Goal: Task Accomplishment & Management: Use online tool/utility

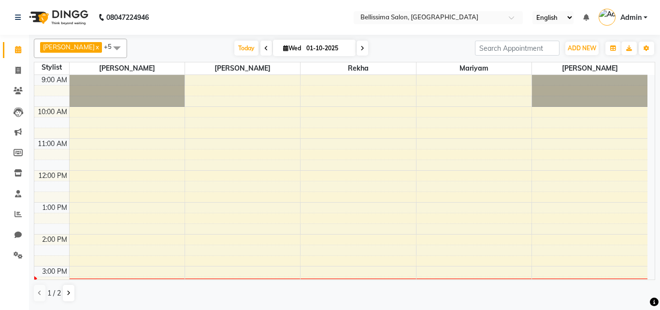
click at [361, 47] on icon at bounding box center [363, 48] width 4 height 6
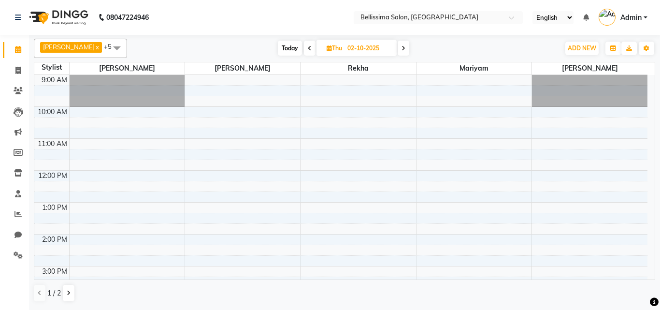
click at [279, 52] on span "Today" at bounding box center [290, 48] width 24 height 15
type input "01-10-2025"
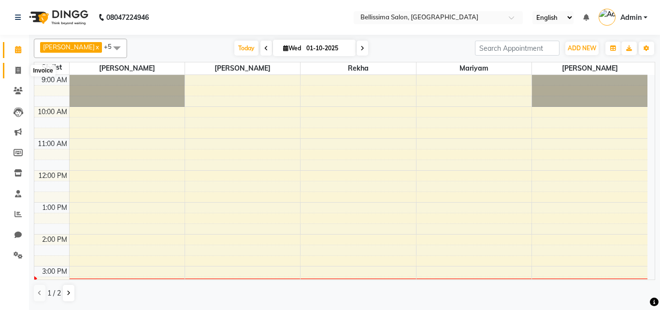
click at [13, 70] on span at bounding box center [18, 70] width 17 height 11
select select "8296"
select select "service"
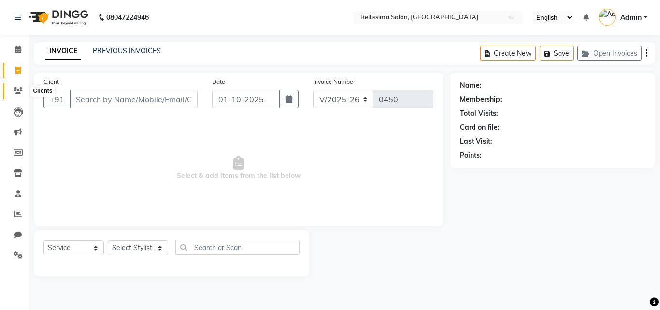
click at [15, 95] on span at bounding box center [18, 91] width 17 height 11
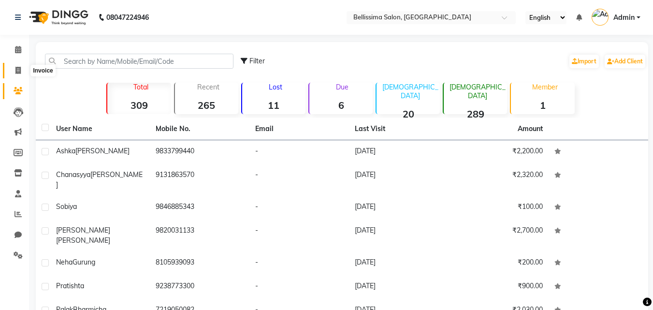
click at [24, 74] on span at bounding box center [18, 70] width 17 height 11
select select "8296"
select select "service"
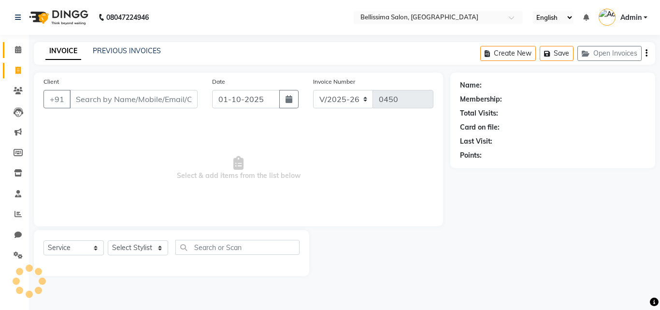
click at [15, 44] on link "Calendar" at bounding box center [14, 50] width 23 height 16
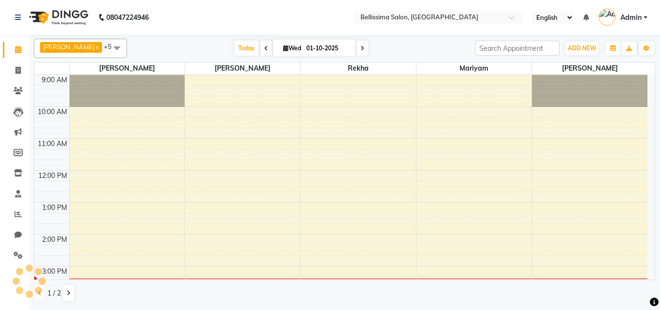
click at [18, 45] on span at bounding box center [18, 49] width 17 height 11
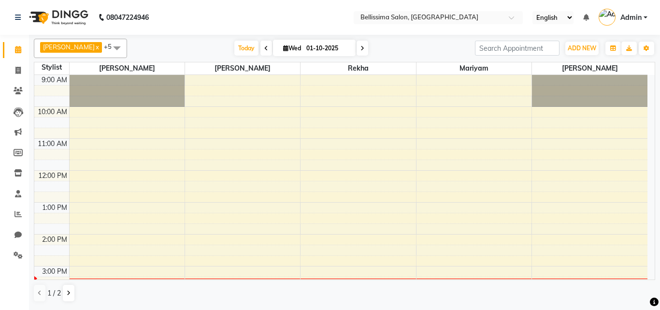
click at [261, 49] on span at bounding box center [267, 48] width 12 height 15
type input "[DATE]"
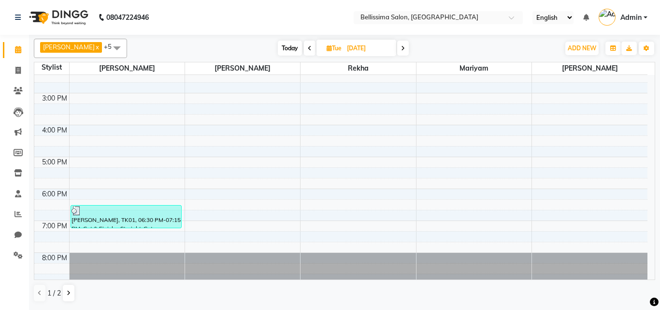
scroll to position [178, 0]
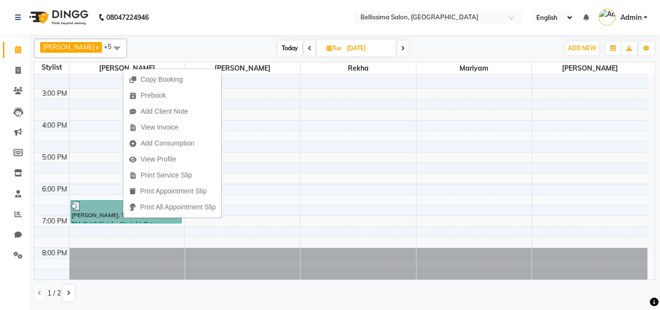
click at [122, 219] on link "[PERSON_NAME], TK01, 06:30 PM-07:15 PM, Cut & Finish - Straight-Cut" at bounding box center [126, 211] width 111 height 23
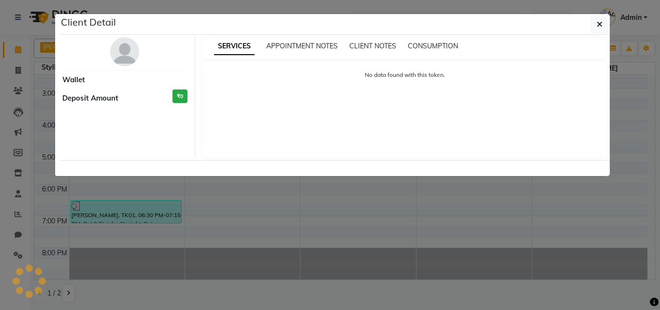
select select "3"
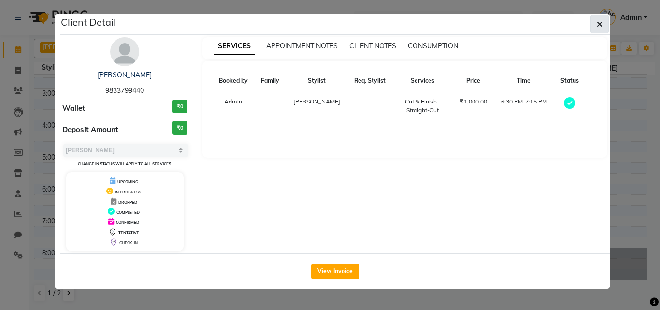
click at [595, 24] on button "button" at bounding box center [600, 24] width 18 height 18
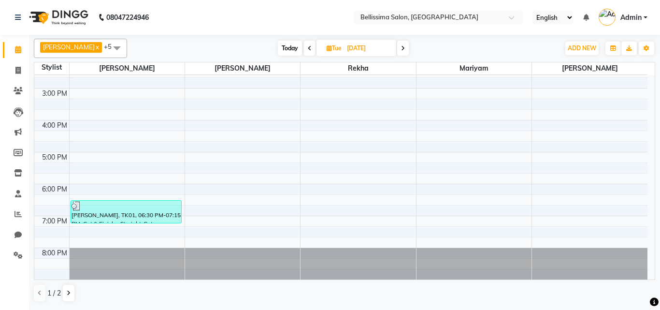
click at [327, 49] on icon at bounding box center [329, 48] width 5 height 6
select select "9"
select select "2025"
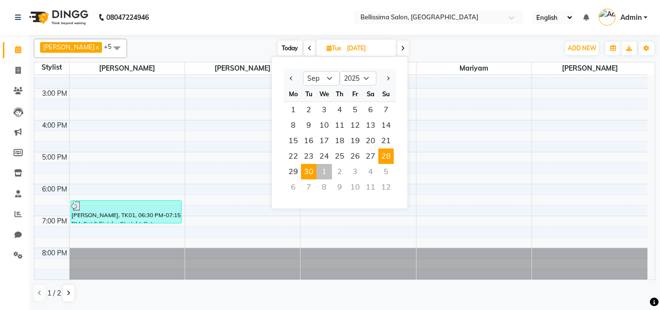
click at [385, 156] on span "28" at bounding box center [386, 155] width 15 height 15
type input "[DATE]"
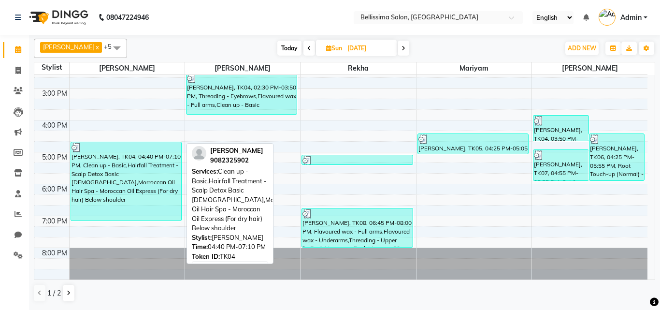
click at [151, 183] on div "[PERSON_NAME], TK04, 04:40 PM-07:10 PM, Clean up - Basic,Hairfall Treatment - S…" at bounding box center [126, 181] width 110 height 78
select select "3"
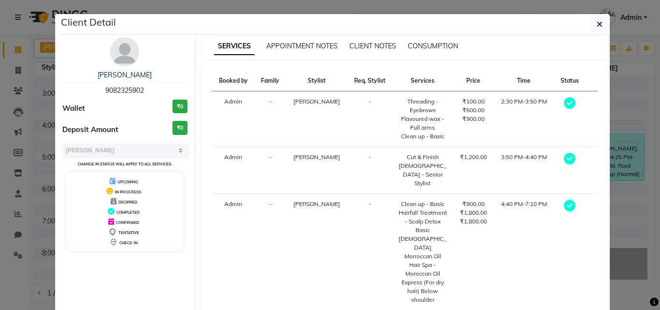
click at [564, 103] on icon at bounding box center [570, 103] width 12 height 12
click at [567, 104] on icon at bounding box center [570, 103] width 12 height 12
click at [348, 76] on th "Req. Stylist" at bounding box center [370, 81] width 45 height 21
drag, startPoint x: 294, startPoint y: 85, endPoint x: 300, endPoint y: 91, distance: 8.6
click at [295, 86] on th "Stylist" at bounding box center [316, 81] width 61 height 21
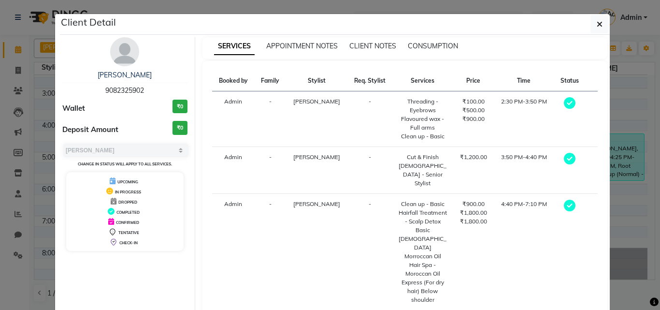
click at [393, 78] on th "Services" at bounding box center [423, 81] width 61 height 21
click at [124, 124] on div "Deposit Amount ₹0" at bounding box center [124, 130] width 125 height 18
drag, startPoint x: 302, startPoint y: 65, endPoint x: 312, endPoint y: 53, distance: 15.8
click at [306, 61] on div "Booked by Family Stylist Req. Stylist Services Price Time Status Admin - [PERSO…" at bounding box center [406, 194] width 406 height 266
drag, startPoint x: 312, startPoint y: 52, endPoint x: 345, endPoint y: 45, distance: 33.7
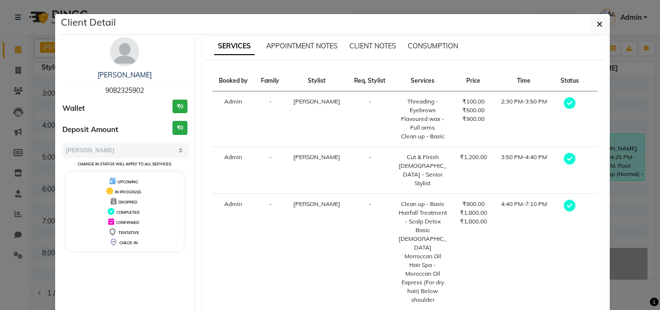
click at [313, 52] on div "SERVICES APPOINTMENT NOTES CLIENT NOTES CONSUMPTION" at bounding box center [406, 48] width 406 height 22
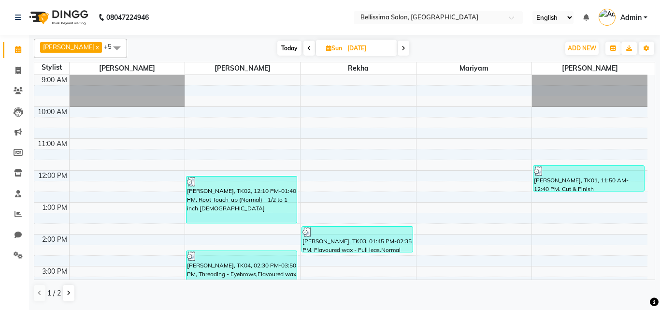
select select "8296"
select select "service"
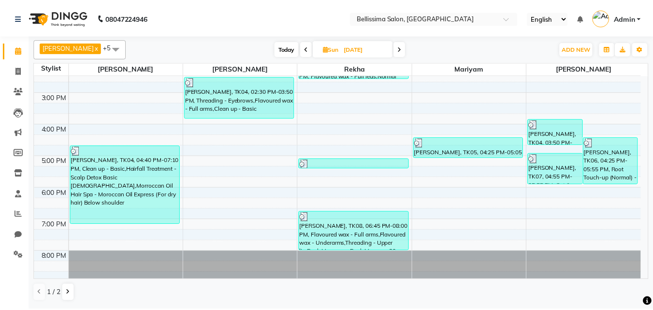
scroll to position [178, 0]
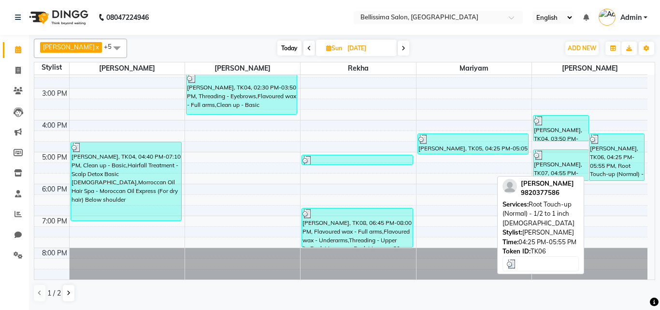
click at [599, 158] on div "[PERSON_NAME], TK06, 04:25 PM-05:55 PM, Root Touch-up (Normal) - 1/2 to 1 inch …" at bounding box center [617, 157] width 55 height 46
select select "3"
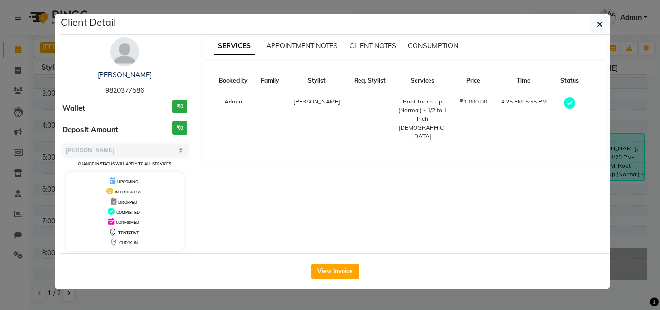
click at [510, 91] on table "Booked by Family Stylist Req. Stylist Services Price Time Status Admin - [PERSO…" at bounding box center [405, 109] width 386 height 76
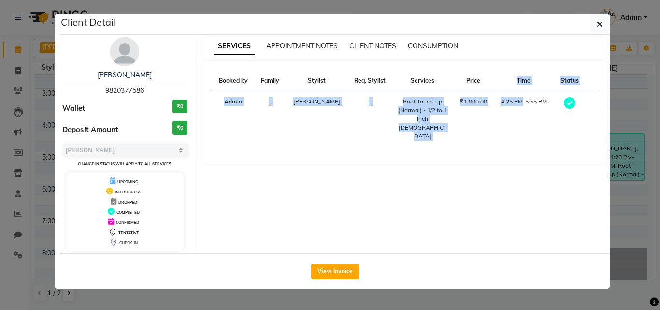
drag, startPoint x: 435, startPoint y: 102, endPoint x: 437, endPoint y: 107, distance: 5.4
click at [435, 103] on td "Root Touch-up (Normal) - 1/2 to 1 inch [DEMOGRAPHIC_DATA]" at bounding box center [423, 119] width 61 height 56
click at [340, 271] on button "View Invoice" at bounding box center [335, 270] width 48 height 15
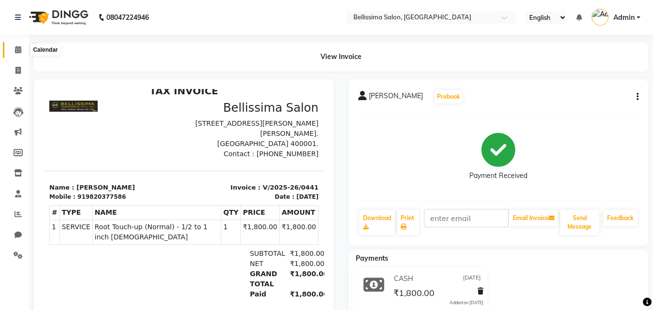
click at [18, 50] on icon at bounding box center [18, 49] width 6 height 7
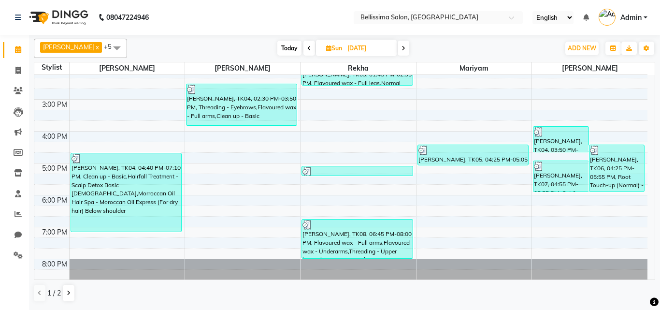
scroll to position [178, 0]
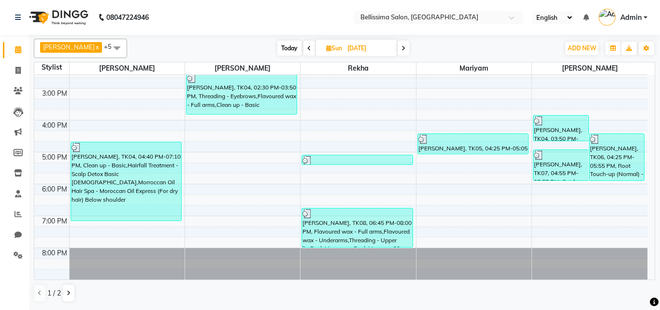
click at [345, 47] on input "[DATE]" at bounding box center [369, 48] width 48 height 15
select select "9"
select select "2025"
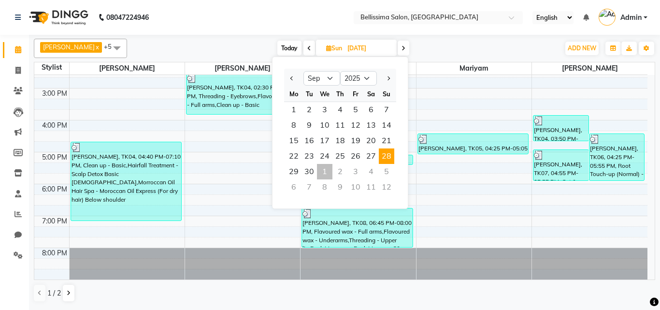
click at [402, 51] on icon at bounding box center [404, 48] width 4 height 6
type input "[DATE]"
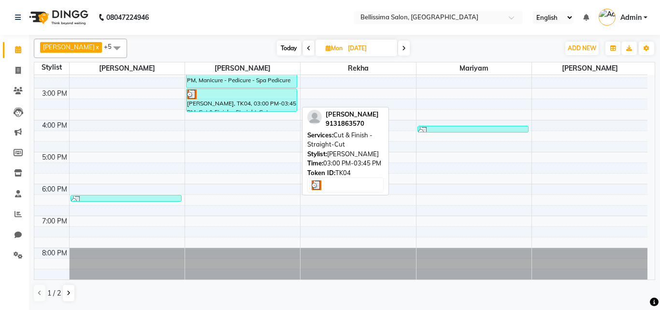
click at [265, 105] on div "[PERSON_NAME], TK04, 03:00 PM-03:45 PM, Cut & Finish - Straight-Cut" at bounding box center [242, 100] width 110 height 22
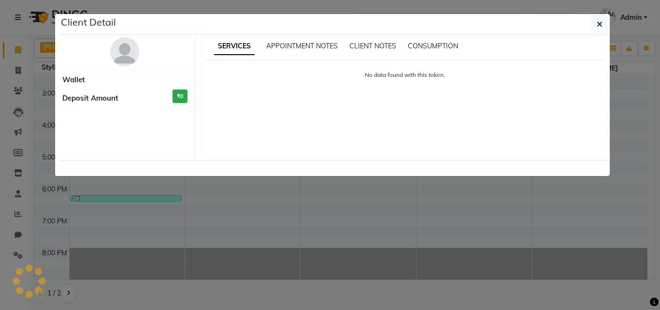
select select "3"
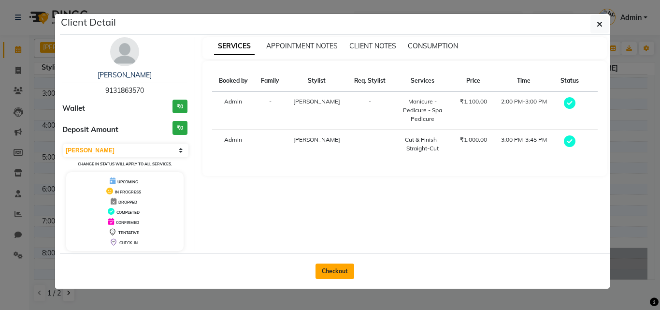
click at [323, 267] on button "Checkout" at bounding box center [335, 270] width 39 height 15
select select "8296"
select select "service"
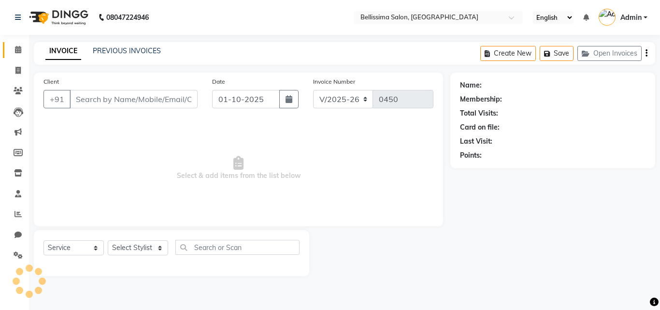
type input "9131863570"
type input "[DATE]"
select select "79977"
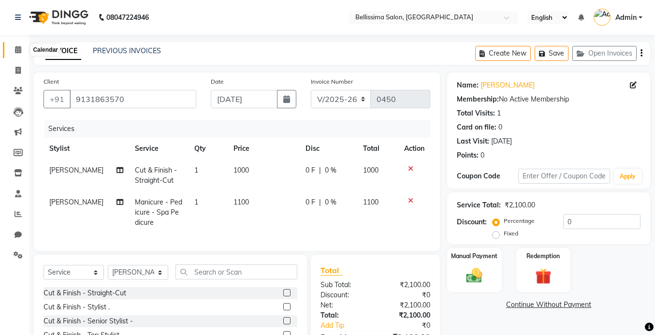
click at [19, 50] on icon at bounding box center [18, 49] width 6 height 7
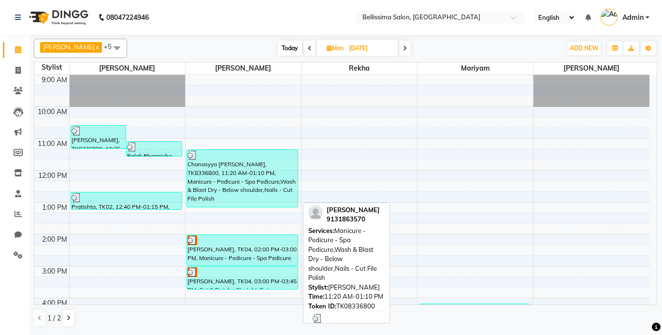
click at [262, 175] on div "Chanasyya [PERSON_NAME], TK8336800, 11:20 AM-01:10 PM, Manicure - Pedicure - Sp…" at bounding box center [242, 178] width 111 height 57
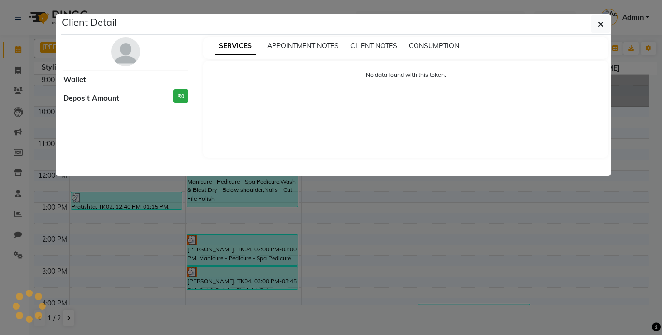
select select "3"
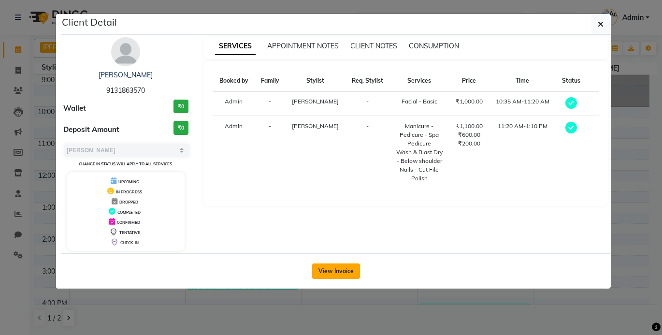
click at [341, 278] on button "View Invoice" at bounding box center [336, 270] width 48 height 15
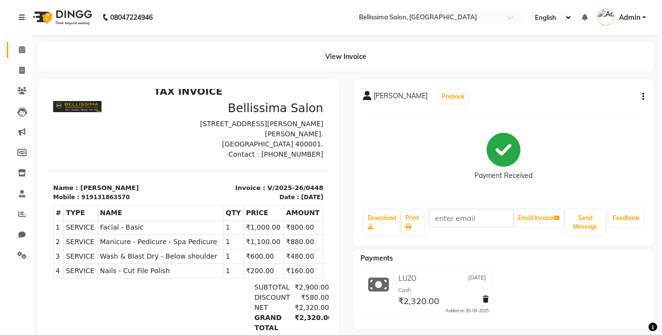
scroll to position [8, 0]
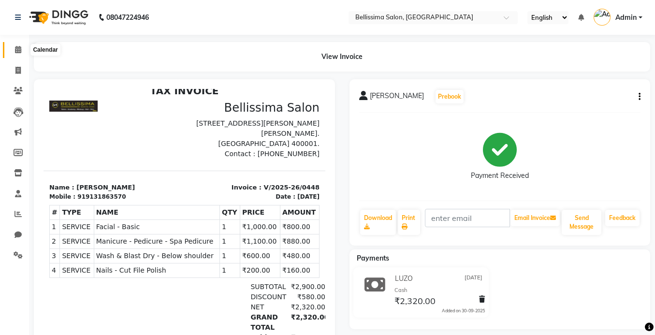
click at [17, 48] on icon at bounding box center [18, 49] width 6 height 7
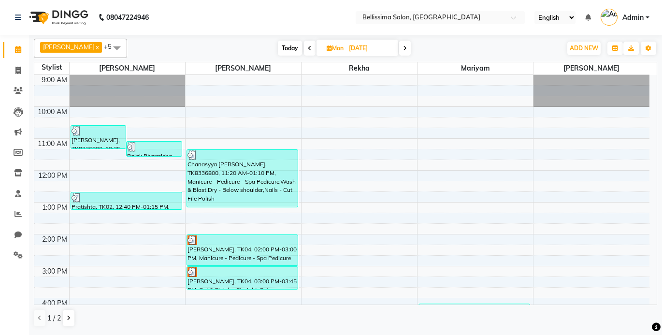
click at [282, 54] on span "Today" at bounding box center [290, 48] width 24 height 15
type input "01-10-2025"
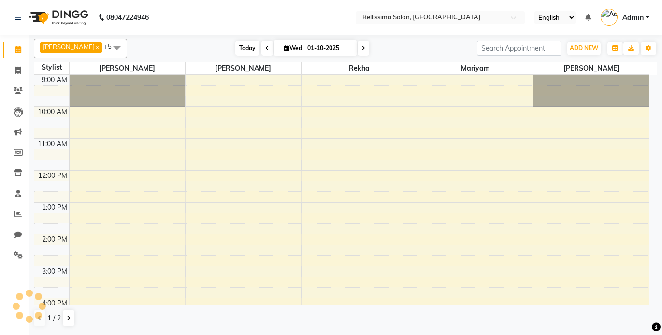
scroll to position [153, 0]
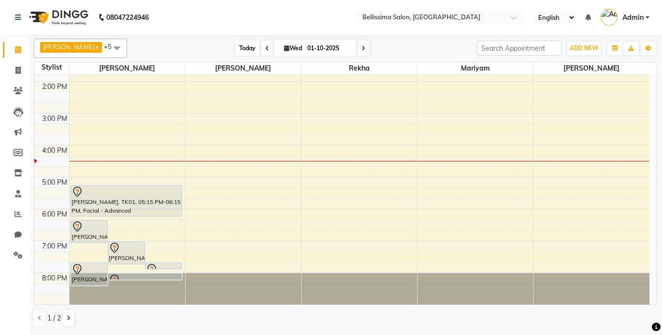
click at [237, 52] on span "Today" at bounding box center [247, 48] width 24 height 15
click at [235, 48] on span "Today" at bounding box center [247, 48] width 24 height 15
click at [15, 74] on span at bounding box center [18, 70] width 17 height 11
select select "service"
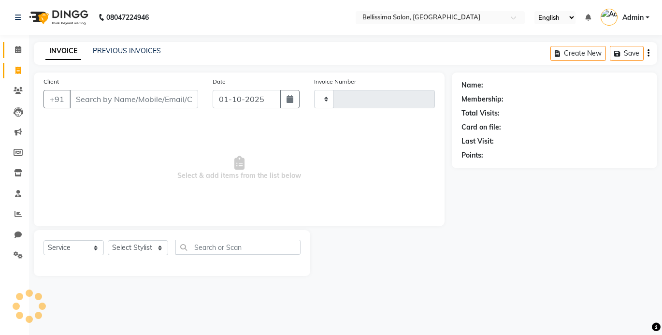
type input "0450"
select select "8296"
